Goal: Information Seeking & Learning: Learn about a topic

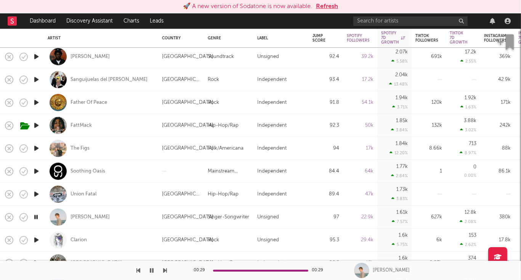
click at [328, 6] on button "Refresh" at bounding box center [327, 6] width 22 height 9
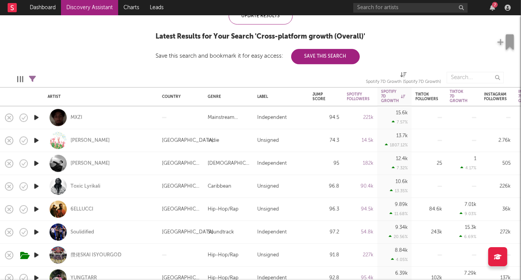
click at [36, 117] on icon "button" at bounding box center [36, 118] width 8 height 10
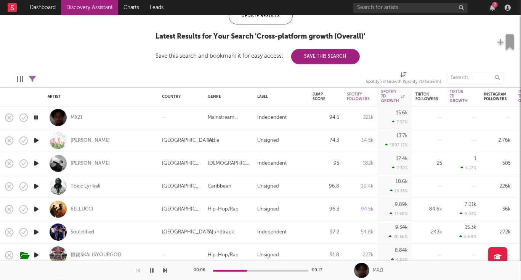
click at [35, 140] on icon "button" at bounding box center [36, 140] width 8 height 10
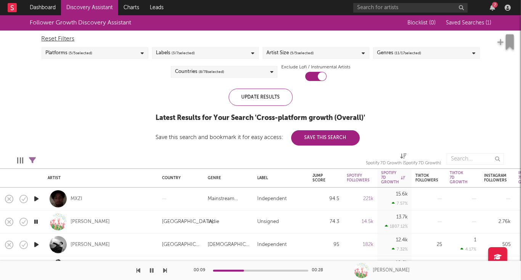
click at [400, 52] on span "( 11 / 17 selected)" at bounding box center [408, 52] width 27 height 9
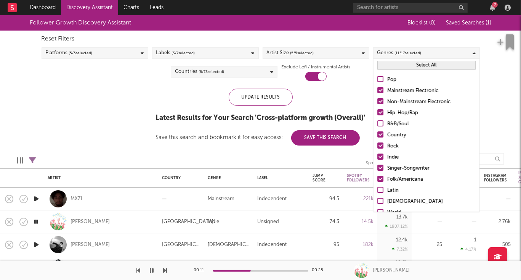
click at [381, 102] on div at bounding box center [381, 101] width 6 height 6
click at [378, 102] on input "Non-Mainstream Electronic" at bounding box center [378, 101] width 0 height 9
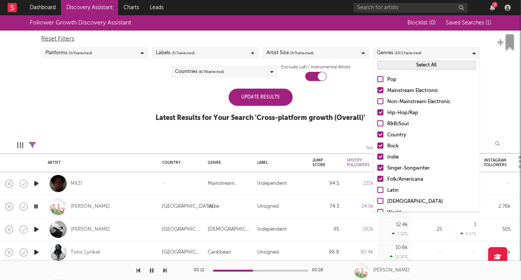
click at [382, 93] on div at bounding box center [381, 90] width 6 height 6
click at [378, 93] on input "Mainstream Electronic" at bounding box center [378, 90] width 0 height 9
click at [382, 134] on div at bounding box center [381, 134] width 6 height 6
click at [378, 134] on input "Country" at bounding box center [378, 134] width 0 height 9
click at [382, 145] on div at bounding box center [381, 145] width 6 height 6
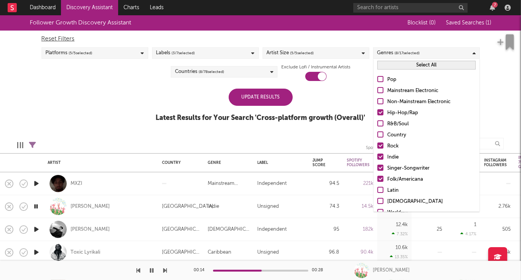
click at [378, 145] on input "Rock" at bounding box center [378, 146] width 0 height 9
click at [381, 159] on label "Indie" at bounding box center [427, 157] width 98 height 9
click at [378, 159] on input "Indie" at bounding box center [378, 157] width 0 height 9
click at [381, 169] on div at bounding box center [381, 167] width 6 height 6
click at [378, 169] on input "Singer-Songwriter" at bounding box center [378, 168] width 0 height 9
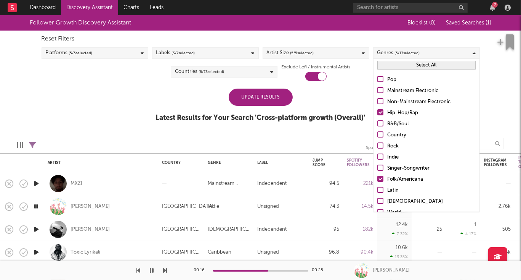
click at [381, 180] on div at bounding box center [381, 178] width 6 height 6
click at [378, 180] on input "Folk/Americana" at bounding box center [378, 179] width 0 height 9
click at [380, 146] on div at bounding box center [381, 145] width 6 height 6
click at [378, 146] on input "Rock" at bounding box center [378, 146] width 0 height 9
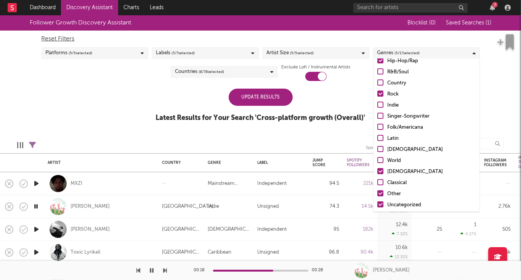
scroll to position [53, 0]
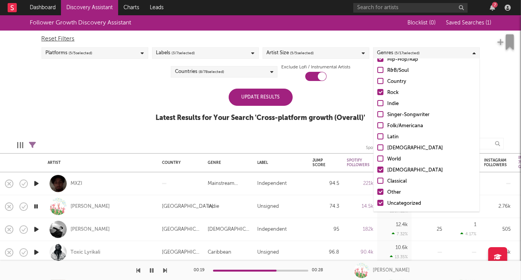
click at [379, 168] on div at bounding box center [381, 169] width 6 height 6
click at [378, 168] on input "Christian" at bounding box center [378, 170] width 0 height 9
click at [258, 92] on div "Update Results" at bounding box center [261, 96] width 64 height 17
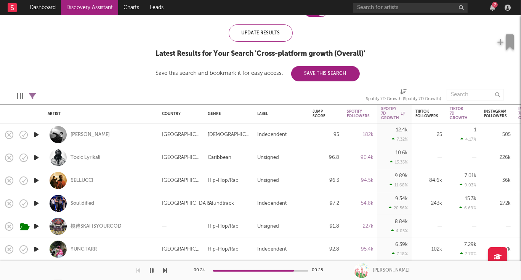
click at [35, 157] on icon "button" at bounding box center [36, 158] width 8 height 10
click at [320, 111] on div "Jump Score" at bounding box center [320, 113] width 15 height 9
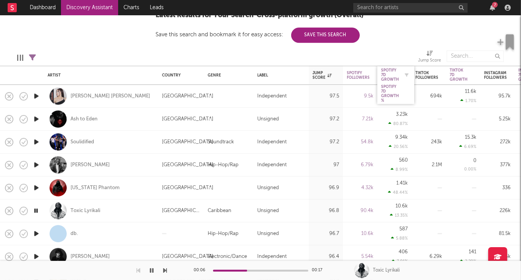
click at [391, 76] on div "Spotify 7D Growth" at bounding box center [390, 75] width 18 height 14
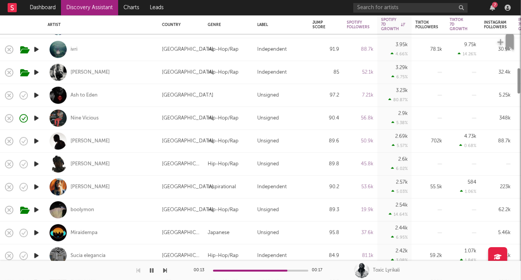
click at [36, 74] on icon "button" at bounding box center [36, 73] width 8 height 10
click at [36, 72] on icon "button" at bounding box center [35, 73] width 7 height 10
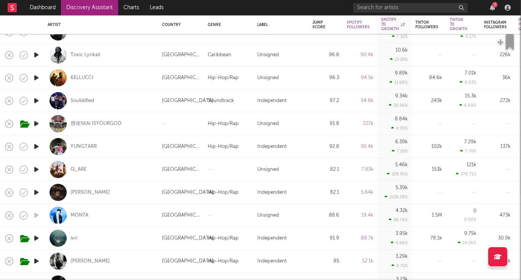
click at [37, 100] on icon "button" at bounding box center [36, 101] width 8 height 10
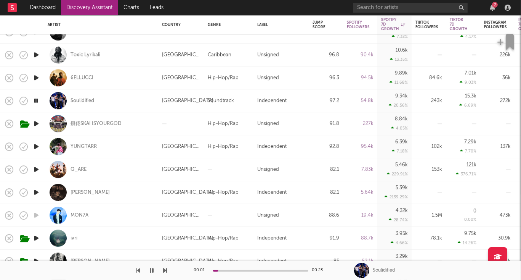
click at [37, 100] on icon "button" at bounding box center [35, 101] width 7 height 10
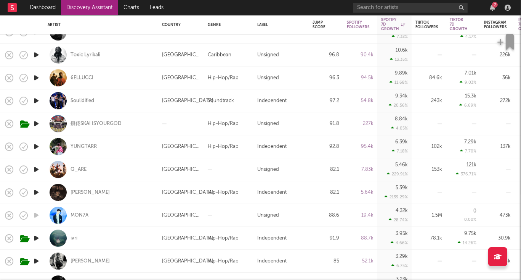
click at [37, 148] on icon "button" at bounding box center [36, 147] width 8 height 10
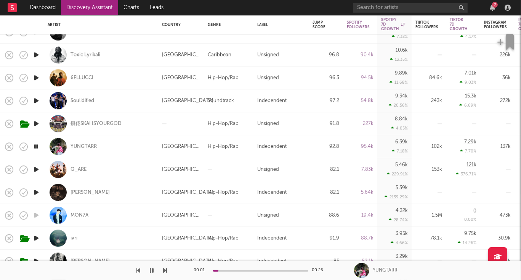
click at [36, 147] on icon "button" at bounding box center [35, 147] width 7 height 10
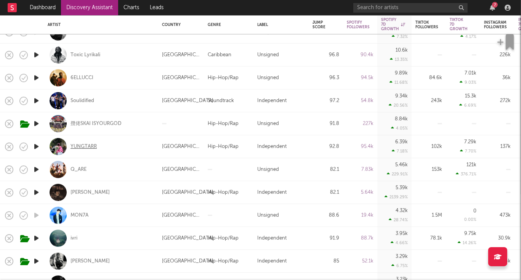
click at [88, 146] on div "YUNGTARR" at bounding box center [84, 146] width 26 height 7
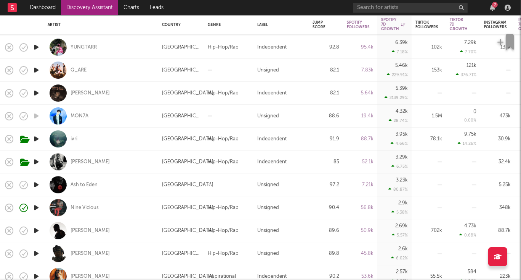
click at [37, 93] on icon "button" at bounding box center [36, 93] width 8 height 10
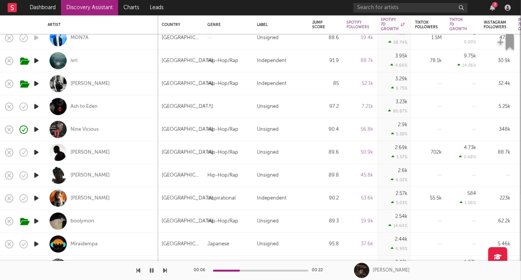
click at [36, 131] on icon "button" at bounding box center [36, 129] width 8 height 10
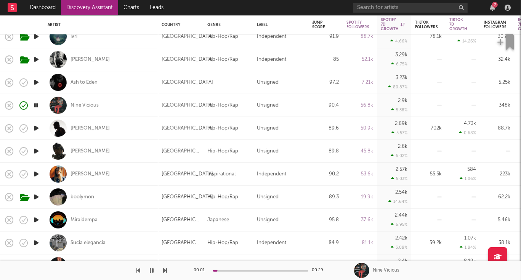
click at [39, 128] on icon "button" at bounding box center [36, 128] width 8 height 10
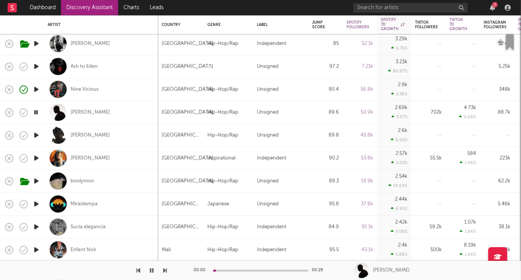
click at [36, 137] on icon "button" at bounding box center [36, 135] width 8 height 10
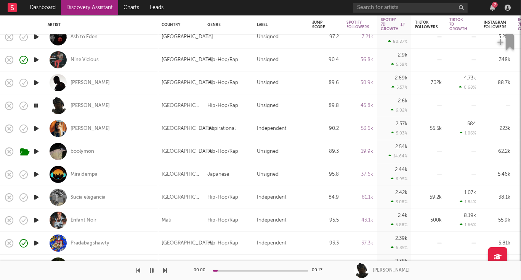
click at [35, 130] on icon "button" at bounding box center [36, 129] width 8 height 10
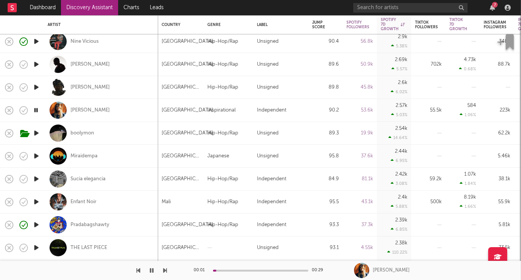
click at [34, 133] on icon "button" at bounding box center [36, 133] width 8 height 10
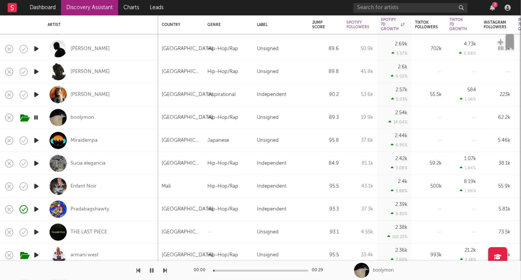
click at [35, 139] on icon "button" at bounding box center [36, 140] width 8 height 10
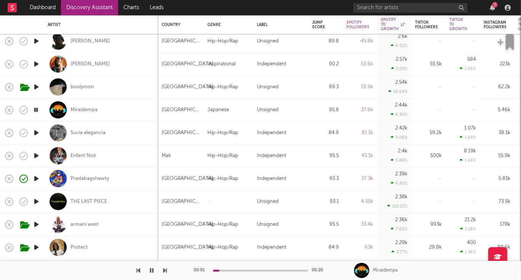
click at [38, 134] on icon "button" at bounding box center [36, 133] width 8 height 10
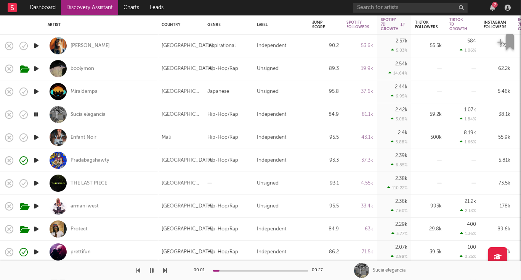
click at [38, 136] on icon "button" at bounding box center [36, 137] width 8 height 10
click at [36, 113] on icon "button" at bounding box center [36, 114] width 8 height 10
click at [36, 113] on icon "button" at bounding box center [35, 114] width 7 height 10
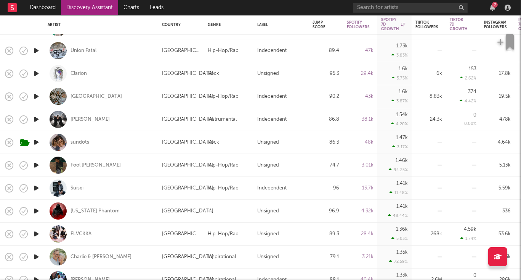
click at [35, 119] on icon "button" at bounding box center [36, 119] width 8 height 10
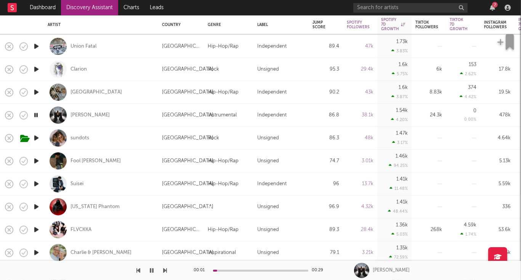
click at [35, 115] on icon "button" at bounding box center [35, 115] width 7 height 10
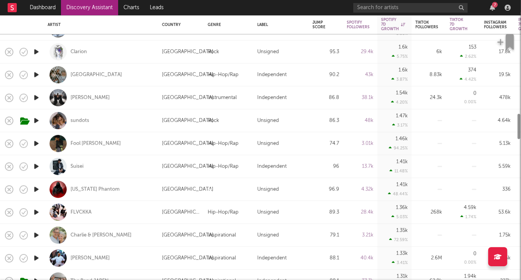
click at [35, 121] on icon "button" at bounding box center [36, 121] width 8 height 10
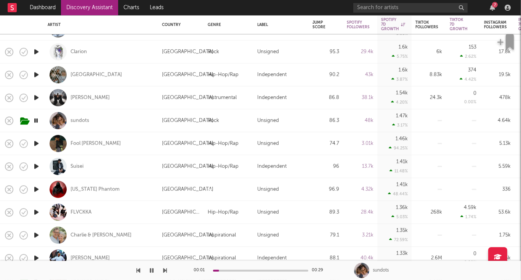
click at [37, 121] on icon "button" at bounding box center [35, 121] width 7 height 10
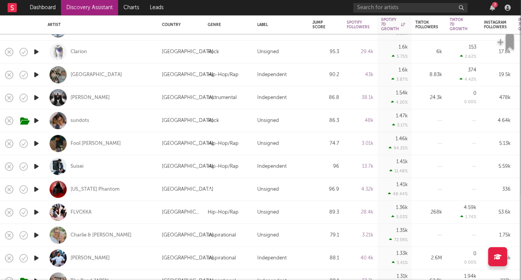
click at [35, 145] on icon "button" at bounding box center [36, 143] width 8 height 10
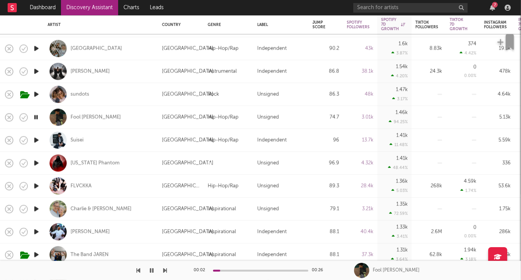
click at [37, 139] on icon "button" at bounding box center [36, 140] width 8 height 10
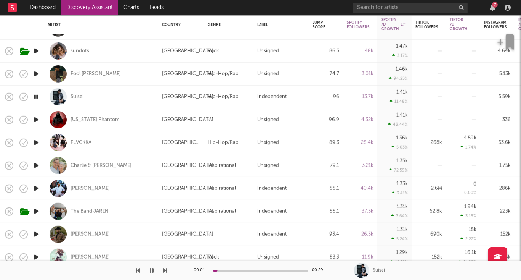
click at [36, 119] on icon "button" at bounding box center [36, 120] width 8 height 10
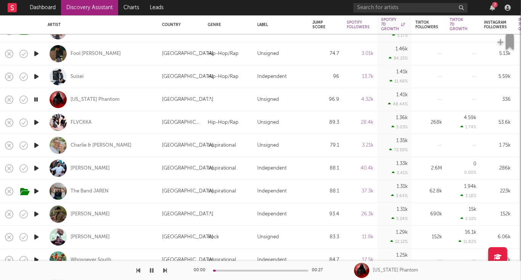
click at [36, 121] on icon "button" at bounding box center [36, 122] width 8 height 10
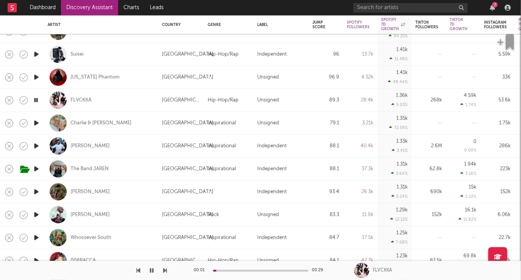
click at [36, 121] on icon "button" at bounding box center [36, 123] width 8 height 10
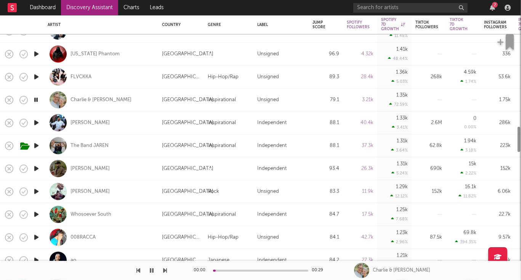
click at [37, 124] on icon "button" at bounding box center [36, 123] width 8 height 10
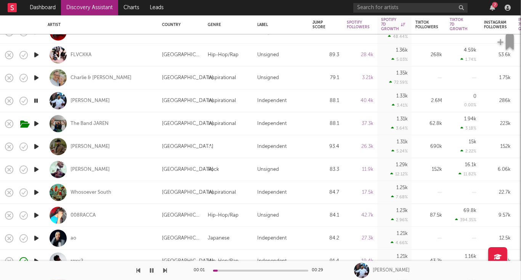
click at [37, 127] on icon "button" at bounding box center [36, 124] width 8 height 10
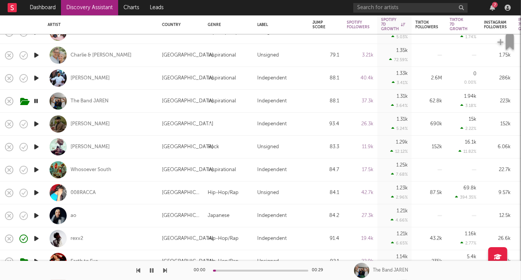
click at [35, 123] on icon "button" at bounding box center [36, 124] width 8 height 10
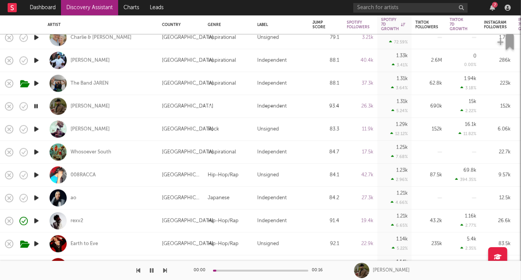
click at [36, 129] on icon "button" at bounding box center [36, 129] width 8 height 10
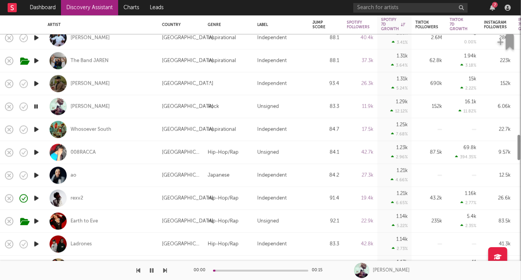
click at [36, 129] on icon "button" at bounding box center [36, 129] width 8 height 10
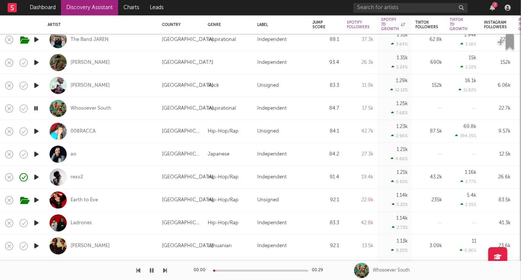
click at [36, 132] on icon "button" at bounding box center [36, 131] width 8 height 10
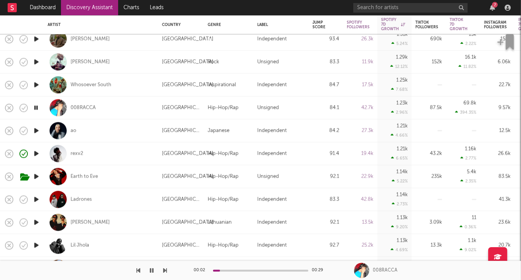
click at [37, 131] on icon "button" at bounding box center [36, 131] width 8 height 10
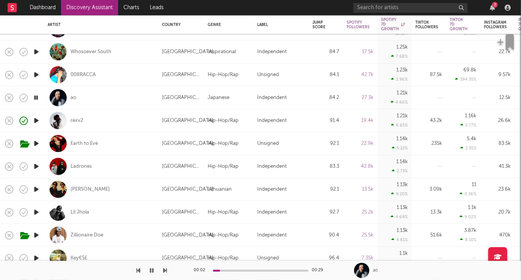
click at [36, 166] on icon "button" at bounding box center [36, 166] width 8 height 10
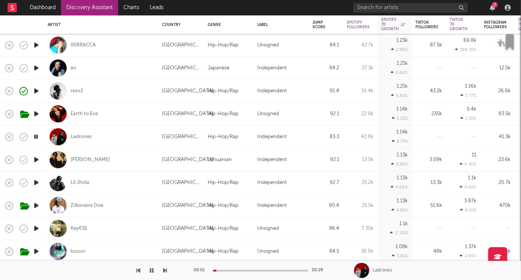
click at [36, 158] on icon "button" at bounding box center [36, 160] width 8 height 10
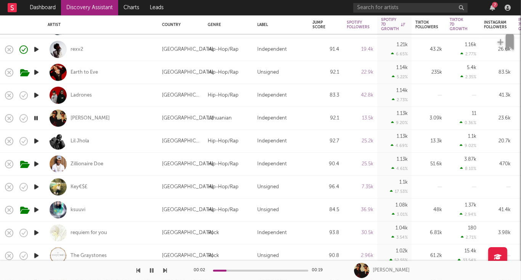
click at [34, 143] on icon "button" at bounding box center [36, 141] width 8 height 10
click at [37, 95] on icon "button" at bounding box center [36, 95] width 8 height 10
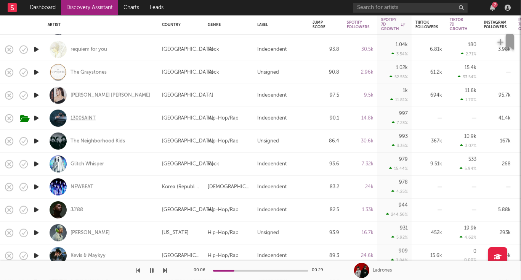
click at [82, 119] on div "1300SAINT" at bounding box center [83, 117] width 25 height 7
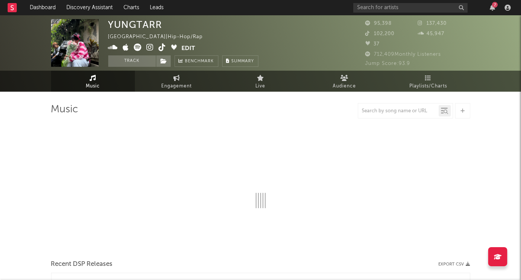
select select "6m"
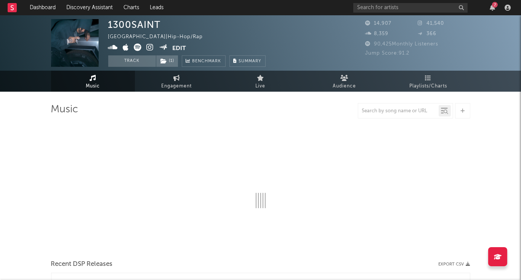
select select "6m"
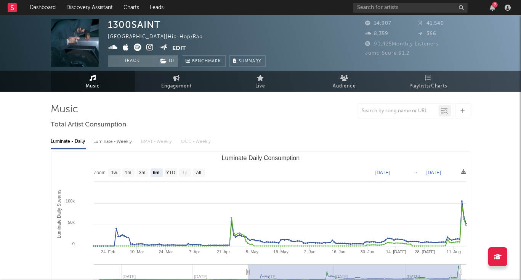
click at [492, 13] on div "7" at bounding box center [434, 7] width 160 height 15
click at [492, 8] on icon "button" at bounding box center [492, 8] width 5 height 6
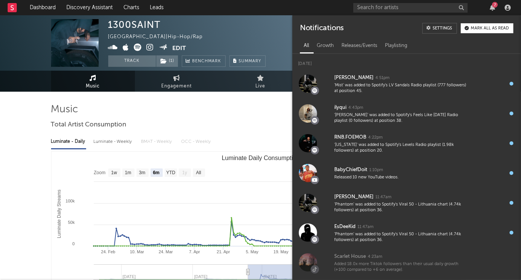
click at [484, 32] on button "Mark all as read" at bounding box center [487, 28] width 53 height 10
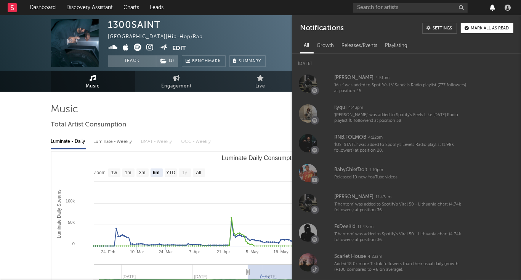
click at [491, 10] on icon "button" at bounding box center [492, 8] width 5 height 6
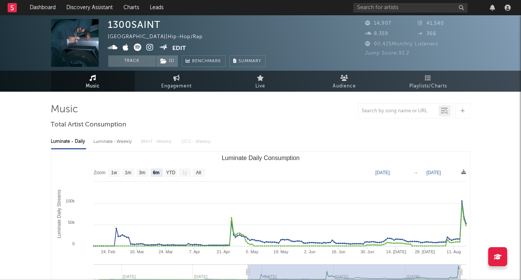
click at [15, 10] on rect at bounding box center [12, 7] width 9 height 9
